Goal: Navigation & Orientation: Find specific page/section

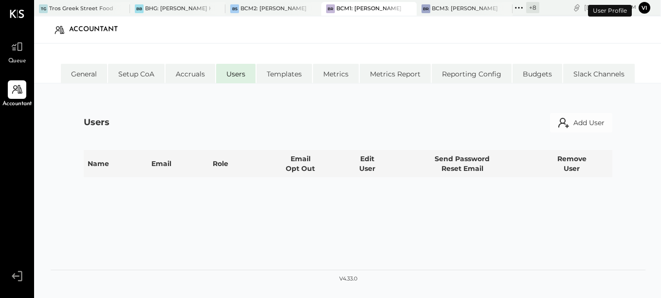
select select "**********"
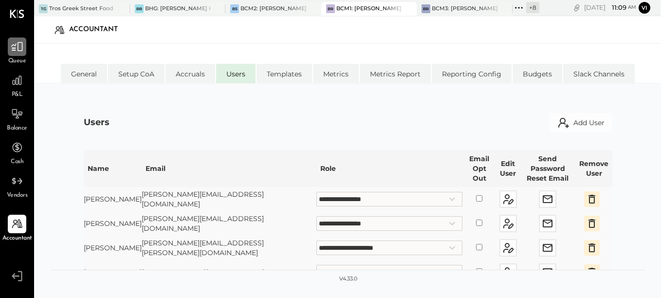
click at [12, 50] on icon at bounding box center [17, 46] width 13 height 13
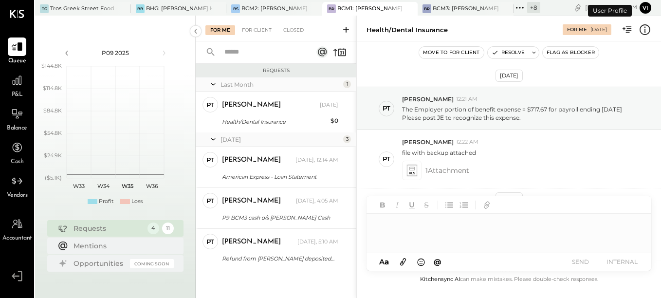
scroll to position [637, 0]
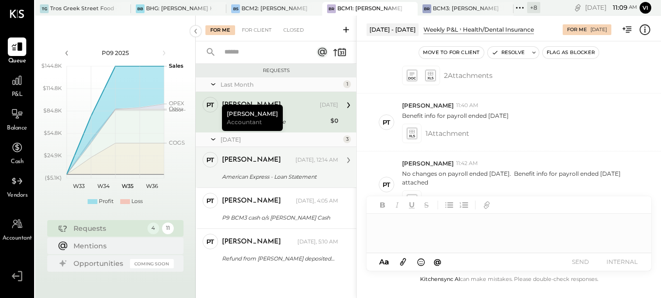
click at [274, 172] on div "American Express - Loan Statement" at bounding box center [278, 177] width 113 height 10
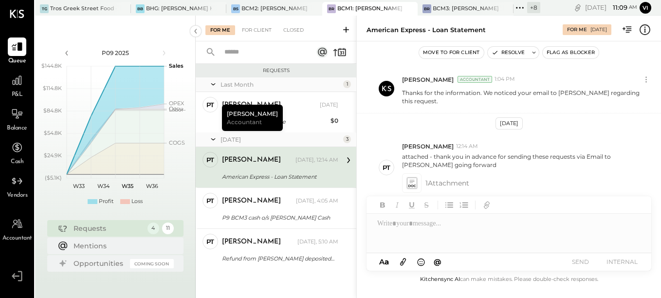
scroll to position [150, 0]
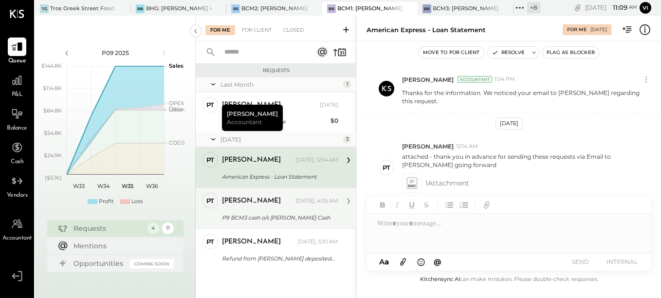
click at [284, 212] on div "P9 BCM3 cash o/s [PERSON_NAME] Cash" at bounding box center [278, 218] width 113 height 12
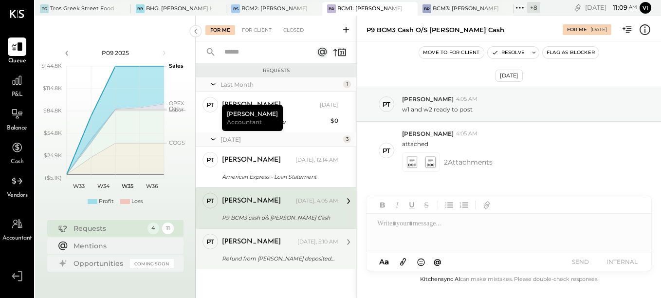
click at [280, 261] on div "Refund from [PERSON_NAME] deposited [DATE]" at bounding box center [278, 258] width 113 height 10
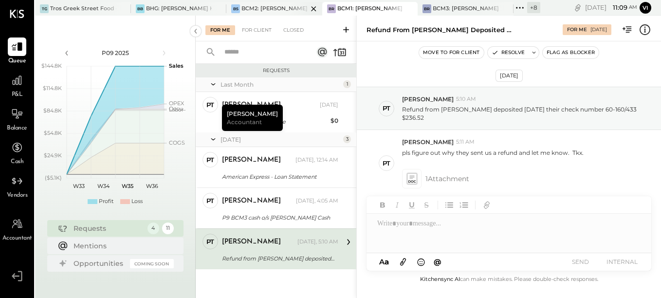
click at [278, 6] on div "BCM2: [PERSON_NAME] American Cooking" at bounding box center [274, 9] width 66 height 8
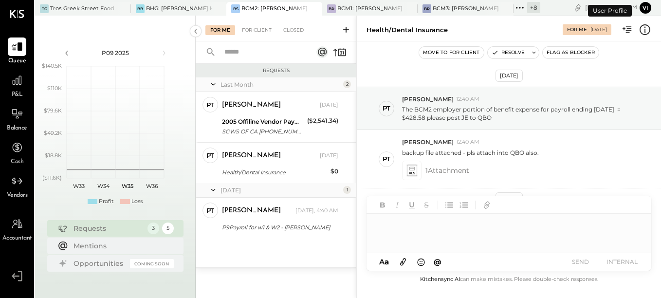
scroll to position [783, 0]
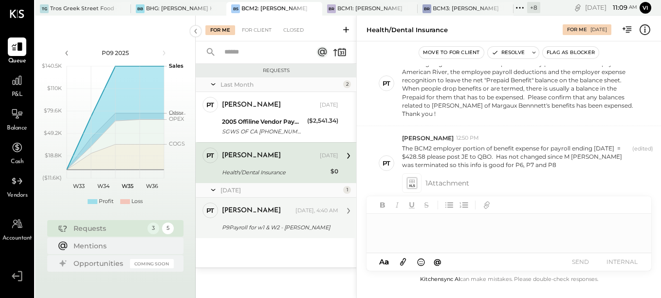
click at [292, 229] on div "P9Payroll for w1 & W2 - [PERSON_NAME]" at bounding box center [278, 227] width 113 height 10
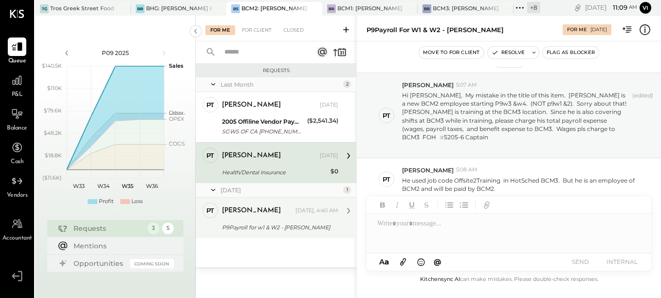
scroll to position [14, 0]
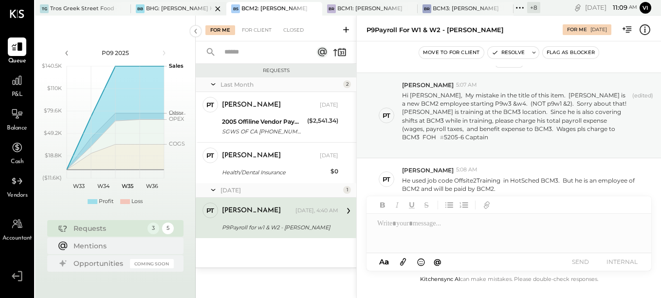
click at [191, 9] on div "BHG: [PERSON_NAME] Hospitality Group, LLC" at bounding box center [179, 9] width 66 height 8
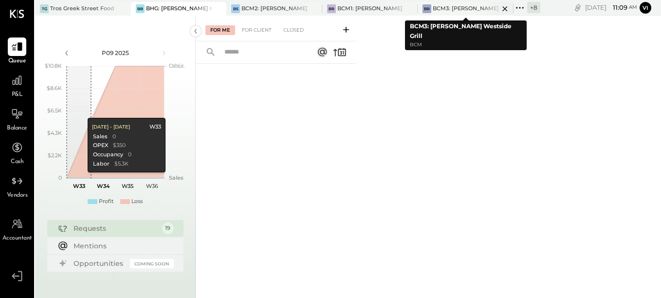
click at [445, 6] on div "BCM3: [PERSON_NAME] Westside Grill" at bounding box center [465, 9] width 66 height 8
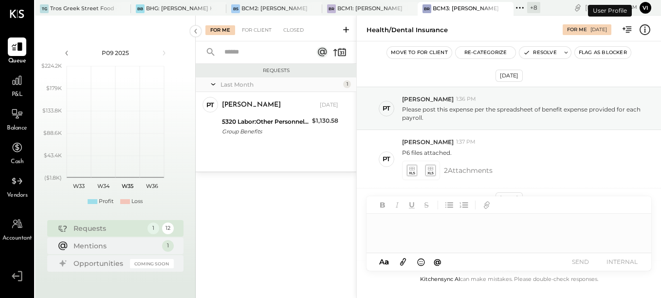
scroll to position [466, 0]
